Goal: Information Seeking & Learning: Learn about a topic

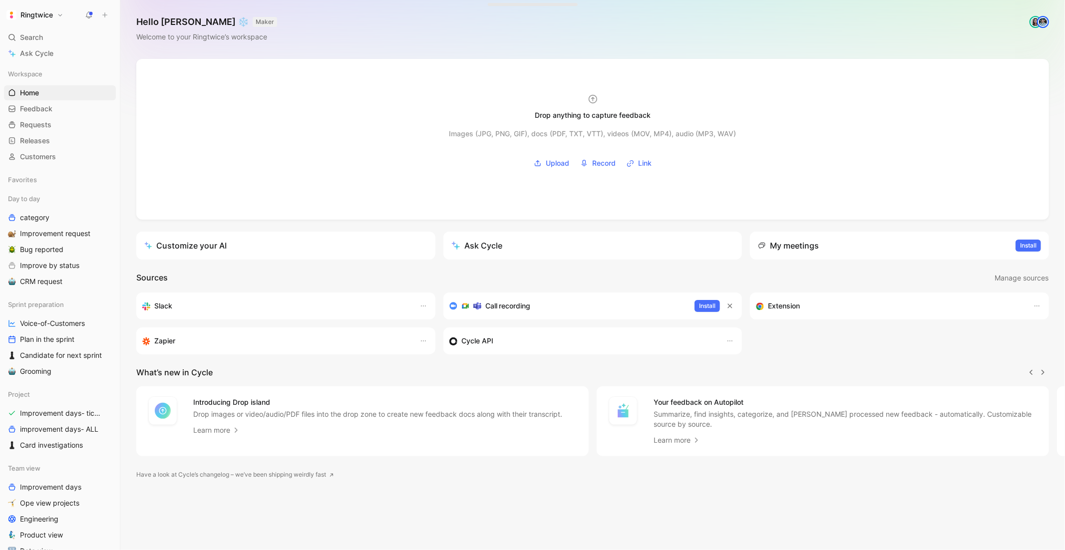
scroll to position [0, 0]
click at [37, 34] on span "Search" at bounding box center [31, 37] width 23 height 12
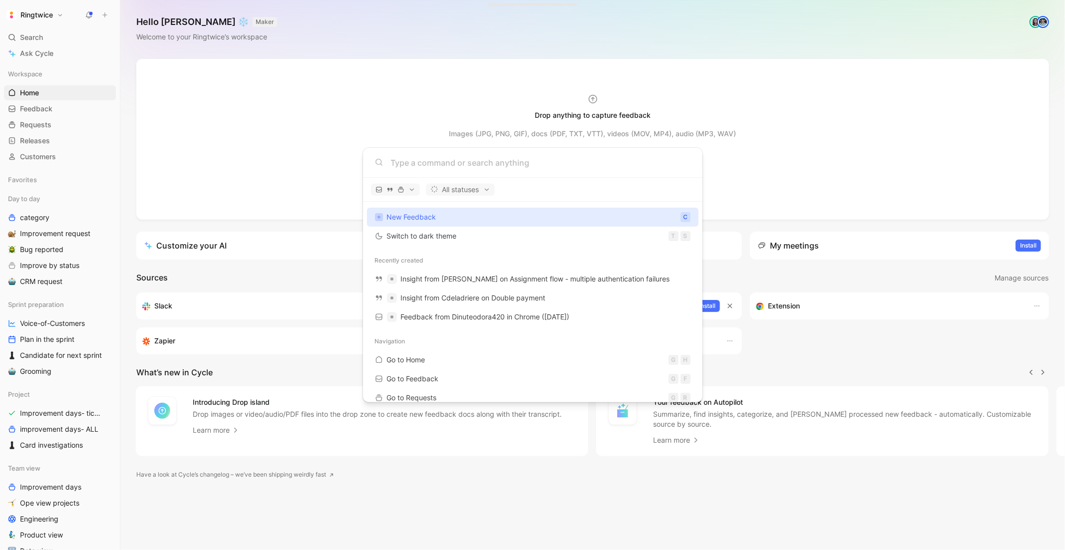
click at [321, 132] on body "Ringtwice Search ⌘ K Ask Cycle Workspace Home G then H Feedback G then F Reques…" at bounding box center [532, 275] width 1065 height 550
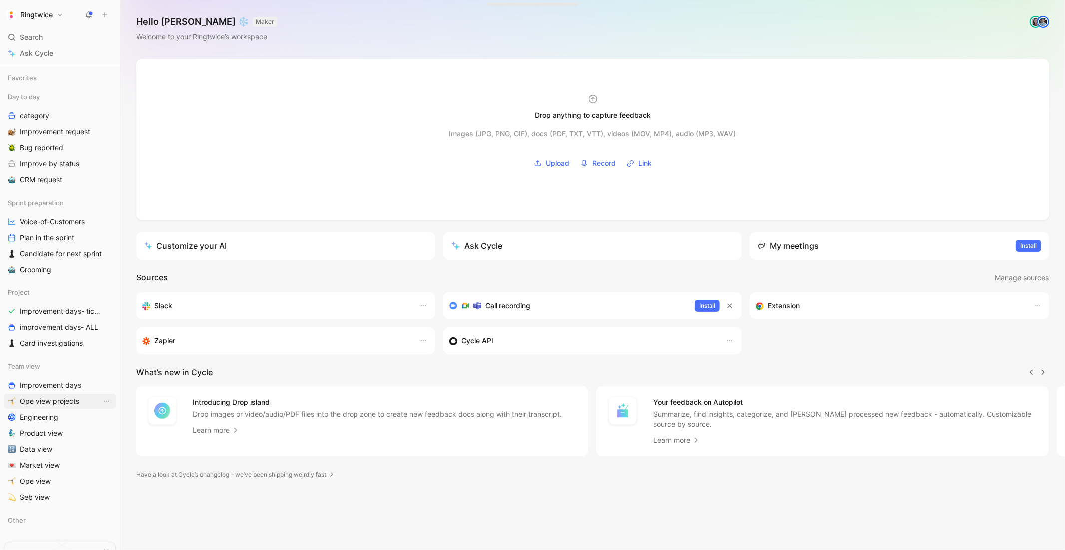
scroll to position [115, 0]
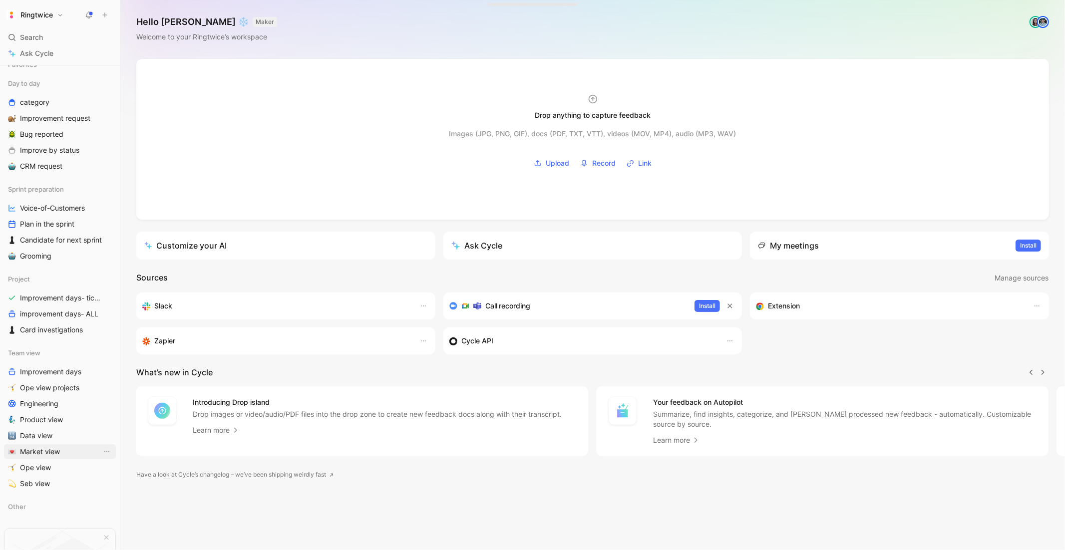
click at [43, 453] on span "Market view" at bounding box center [40, 452] width 40 height 10
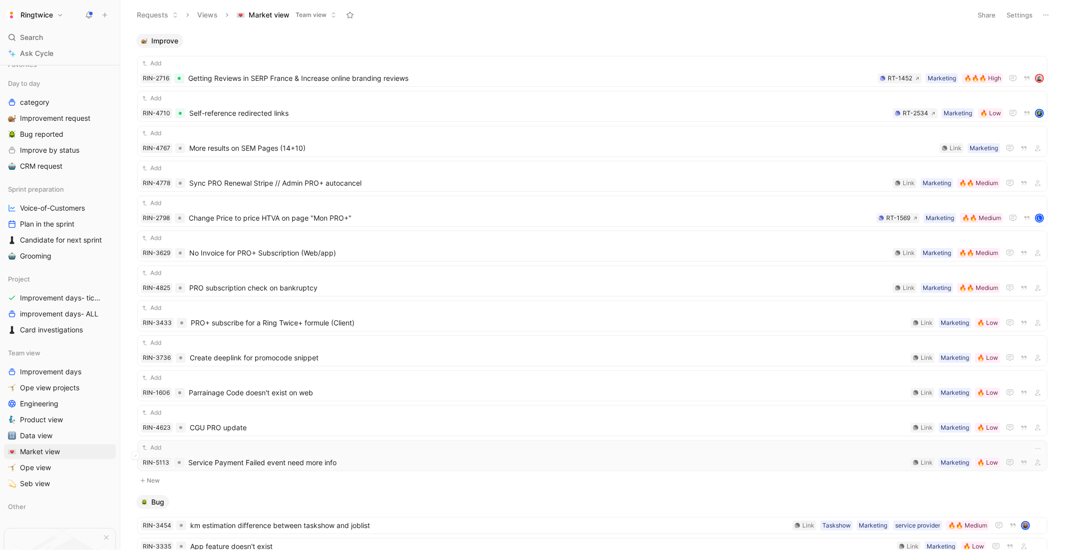
click at [192, 465] on span "Service Payment Failed event need more info" at bounding box center [547, 463] width 719 height 12
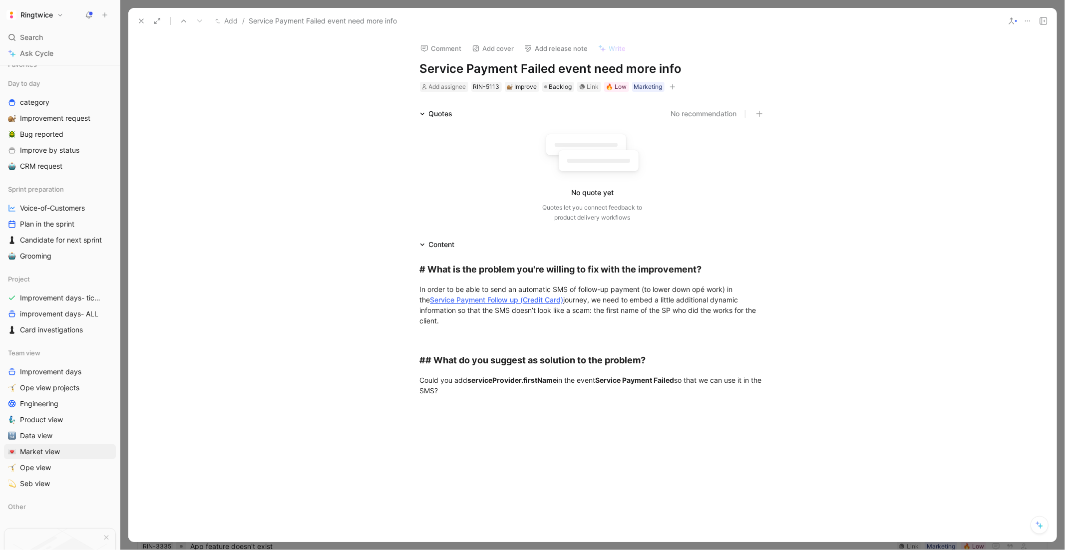
click at [136, 24] on button at bounding box center [141, 21] width 14 height 14
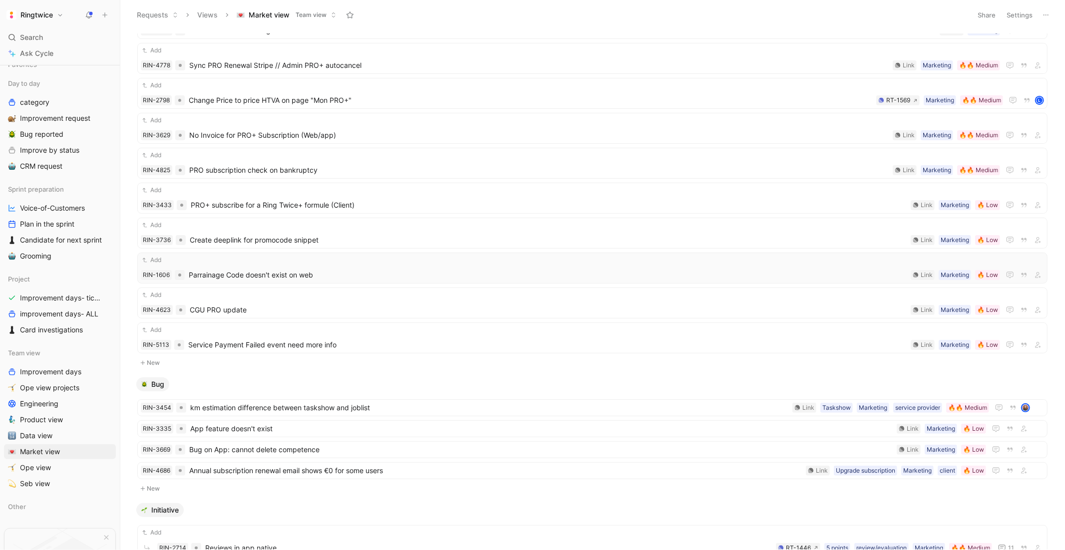
scroll to position [299, 0]
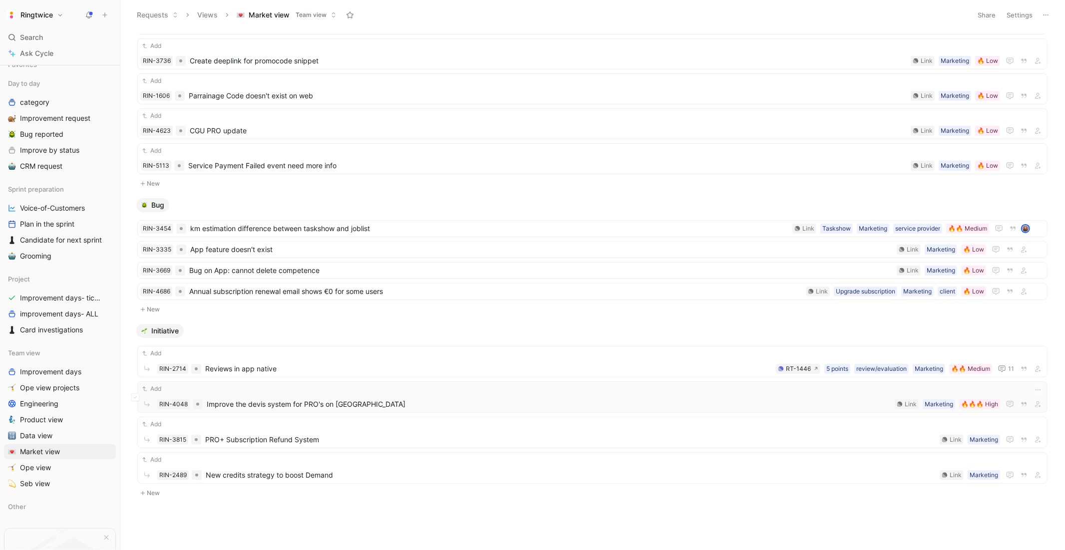
click at [300, 399] on span "Improve the devis system for PRO's on [GEOGRAPHIC_DATA]" at bounding box center [549, 405] width 684 height 12
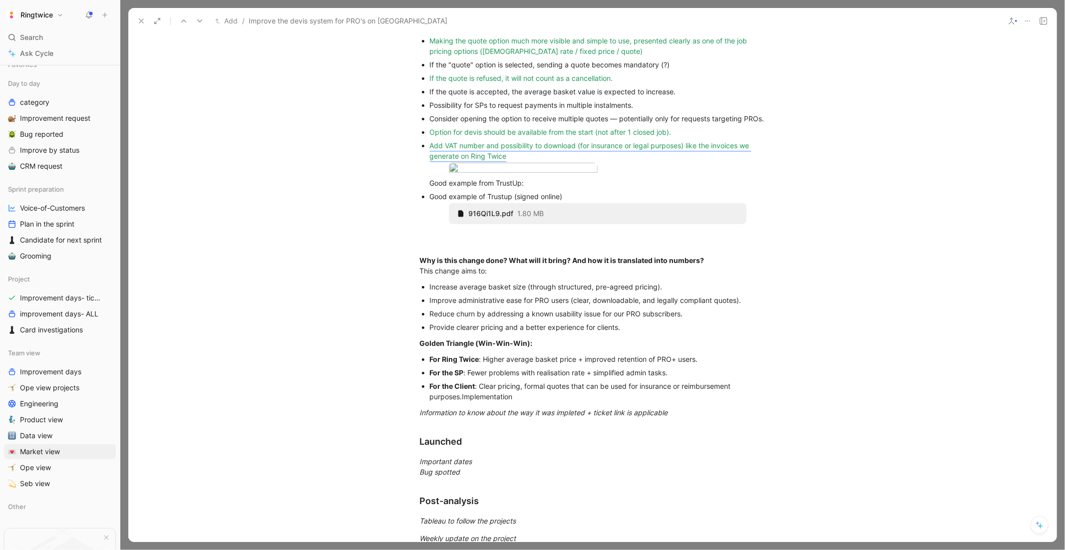
scroll to position [544, 0]
